Goal: Obtain resource: Download file/media

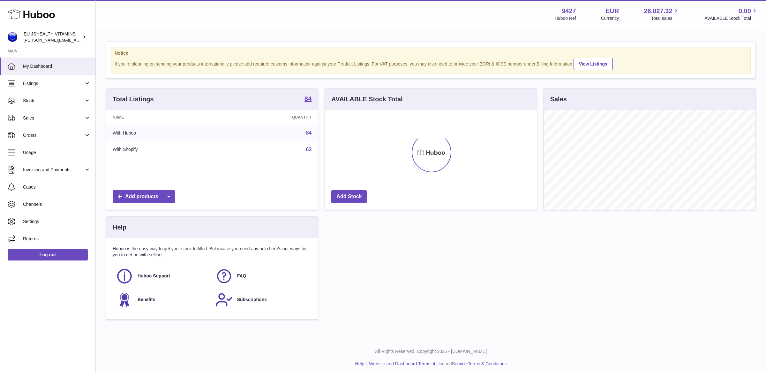
scroll to position [99, 212]
click at [40, 101] on span "Stock" at bounding box center [53, 101] width 61 height 6
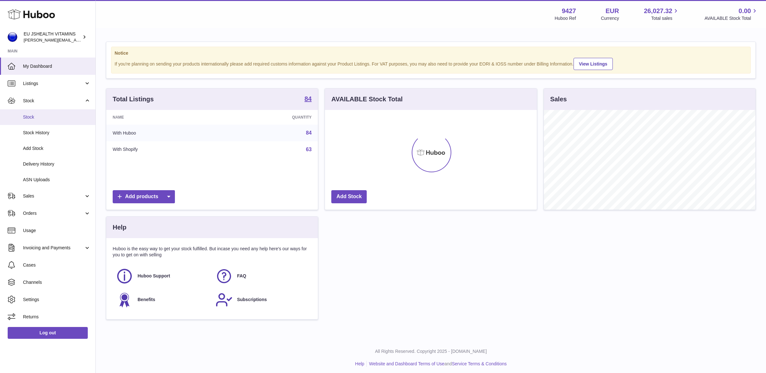
click at [38, 116] on span "Stock" at bounding box center [57, 117] width 68 height 6
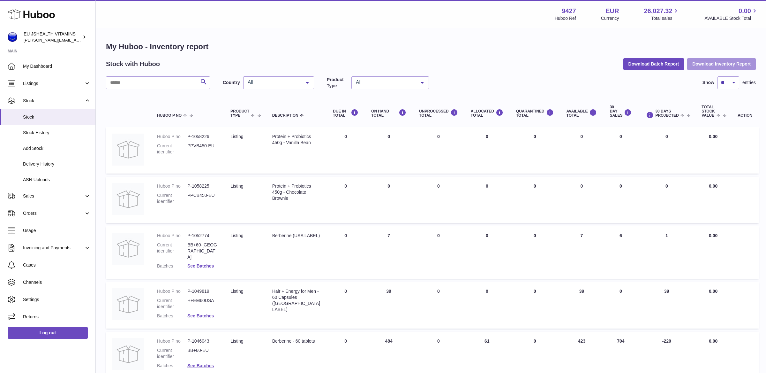
click at [728, 67] on button "Download Inventory Report" at bounding box center [722, 63] width 69 height 11
click at [47, 331] on link "Log out" at bounding box center [48, 332] width 80 height 11
